Goal: Information Seeking & Learning: Learn about a topic

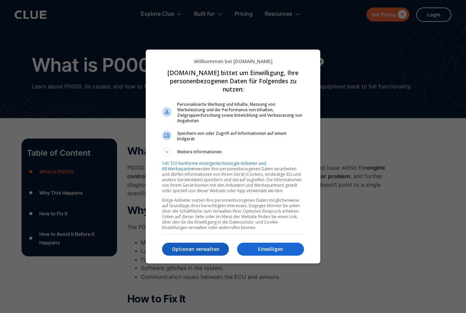
click at [213, 246] on p "Optionen verwalten" at bounding box center [195, 248] width 67 height 7
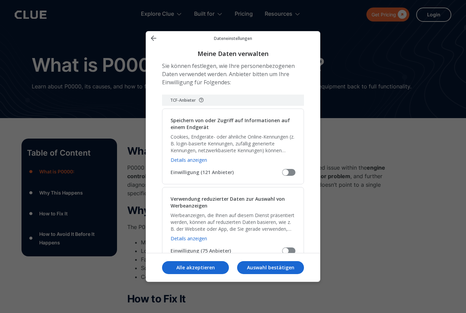
click at [292, 262] on span "Meine Daten verwalten" at bounding box center [288, 265] width 13 height 7
click at [282, 268] on input "Berechtigtes Interesse (39 Anbieter)" at bounding box center [282, 268] width 0 height 0
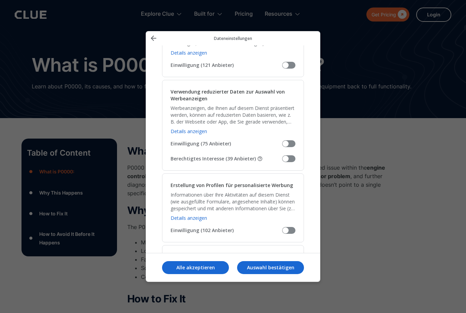
click at [292, 155] on span "Meine Daten verwalten" at bounding box center [288, 158] width 13 height 7
click at [282, 161] on input "Berechtigtes Interesse (39 Anbieter)" at bounding box center [282, 161] width 0 height 0
click at [294, 155] on span "Meine Daten verwalten" at bounding box center [288, 158] width 13 height 7
click at [282, 161] on input "Berechtigtes Interesse (39 Anbieter)" at bounding box center [282, 161] width 0 height 0
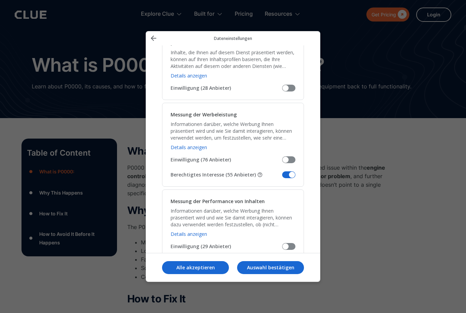
scroll to position [507, 0]
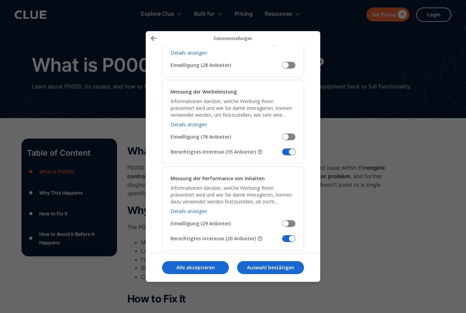
click at [293, 148] on span "Meine Daten verwalten" at bounding box center [288, 151] width 13 height 7
click at [282, 154] on input "Berechtigtes Interesse (55 Anbieter)" at bounding box center [282, 154] width 0 height 0
click at [291, 235] on span "Meine Daten verwalten" at bounding box center [288, 238] width 13 height 7
click at [282, 241] on input "Berechtigtes Interesse (20 Anbieter)" at bounding box center [282, 241] width 0 height 0
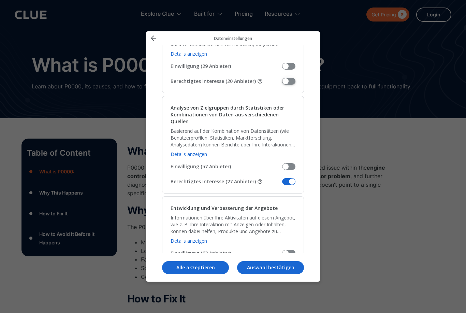
scroll to position [675, 0]
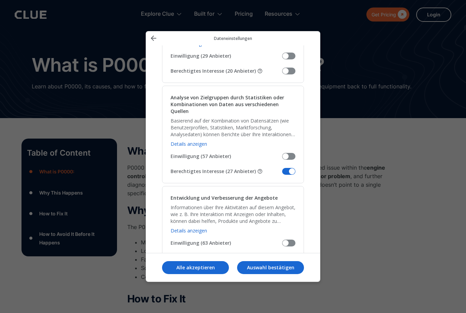
click at [295, 168] on span "Meine Daten verwalten" at bounding box center [288, 171] width 13 height 7
click at [282, 174] on input "Berechtigtes Interesse (27 Anbieter)" at bounding box center [282, 174] width 0 height 0
click at [293, 254] on span "Meine Daten verwalten" at bounding box center [288, 257] width 13 height 7
click at [282, 260] on input "Berechtigtes Interesse (48 Anbieter)" at bounding box center [282, 260] width 0 height 0
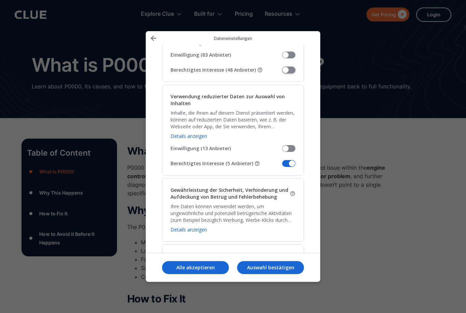
scroll to position [866, 0]
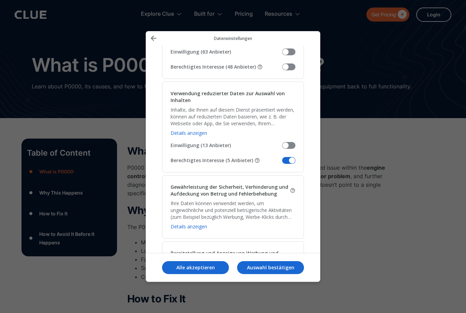
click at [293, 157] on span "Meine Daten verwalten" at bounding box center [288, 160] width 13 height 7
click at [282, 163] on input "Berechtigtes Interesse (5 Anbieter)" at bounding box center [282, 163] width 0 height 0
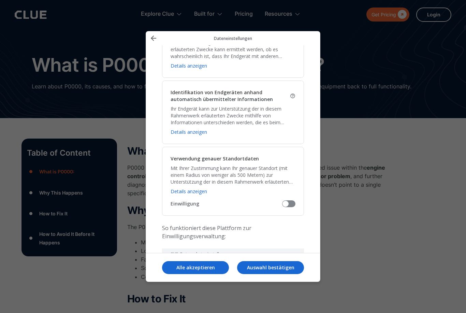
scroll to position [1284, 0]
click at [271, 271] on p "Auswahl bestätigen" at bounding box center [270, 267] width 67 height 7
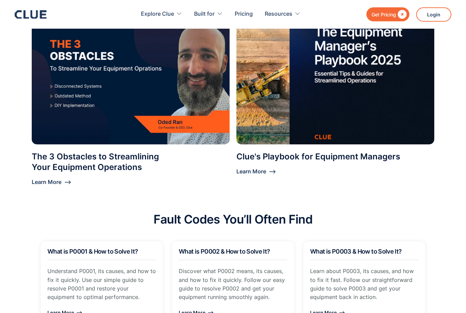
scroll to position [469, 0]
